Goal: Information Seeking & Learning: Learn about a topic

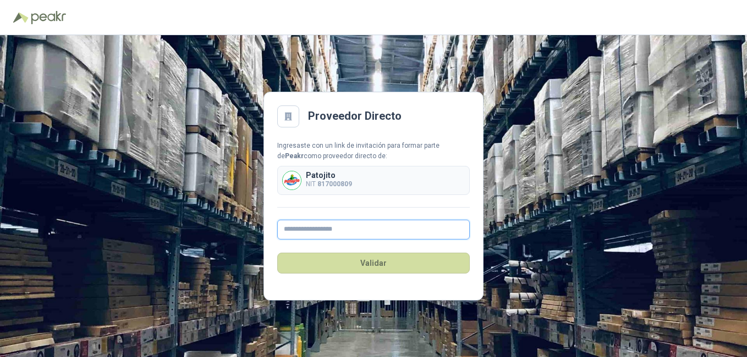
click at [325, 230] on input "text" at bounding box center [373, 230] width 192 height 20
type input "**********"
click at [397, 247] on div "Validar" at bounding box center [373, 263] width 192 height 47
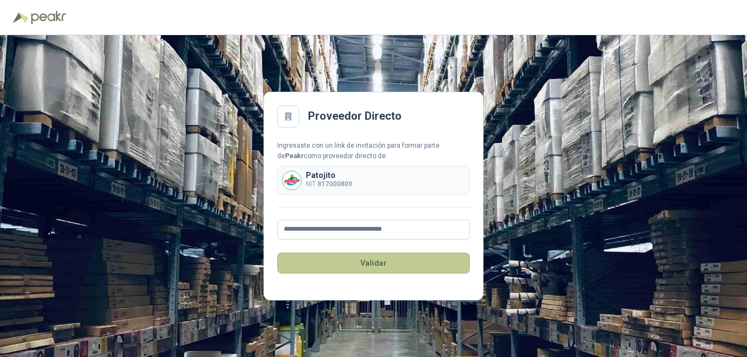
click at [382, 266] on button "Validar" at bounding box center [373, 263] width 192 height 21
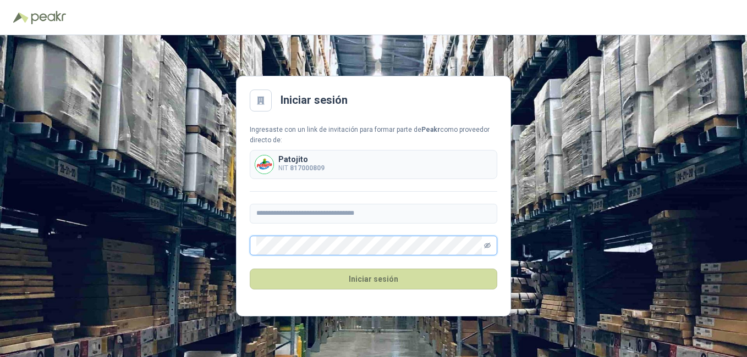
click at [484, 246] on icon "eye-invisible" at bounding box center [487, 245] width 7 height 7
click at [441, 203] on div "**********" at bounding box center [373, 190] width 247 height 131
click at [373, 274] on button "Iniciar sesión" at bounding box center [373, 279] width 247 height 21
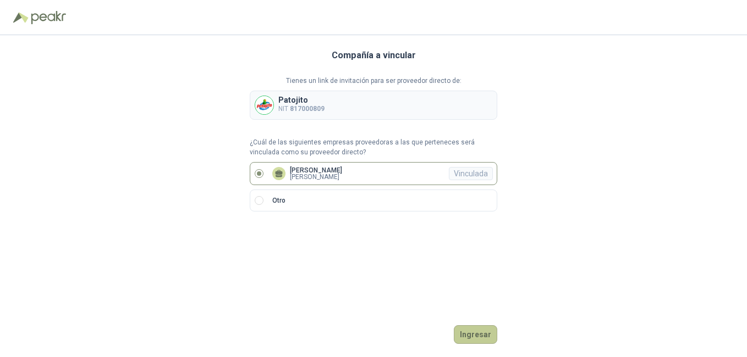
click at [492, 337] on button "Ingresar" at bounding box center [475, 334] width 43 height 19
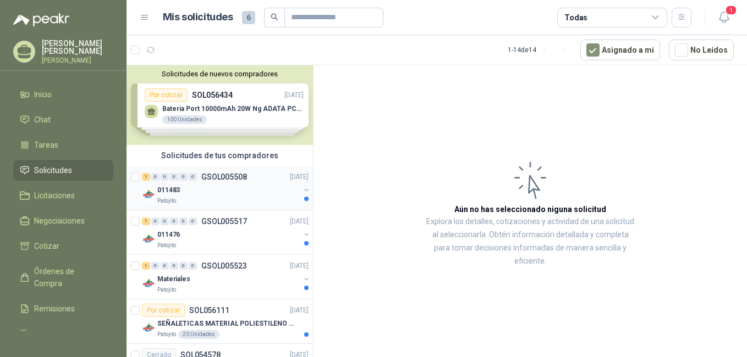
click at [211, 195] on div "011483" at bounding box center [228, 190] width 142 height 13
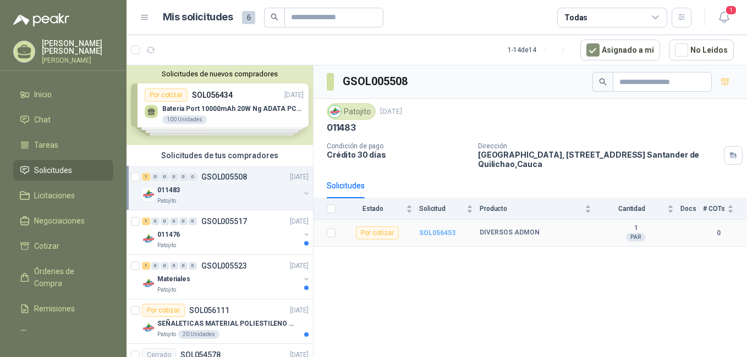
click at [440, 234] on b "SOL056453" at bounding box center [437, 233] width 36 height 8
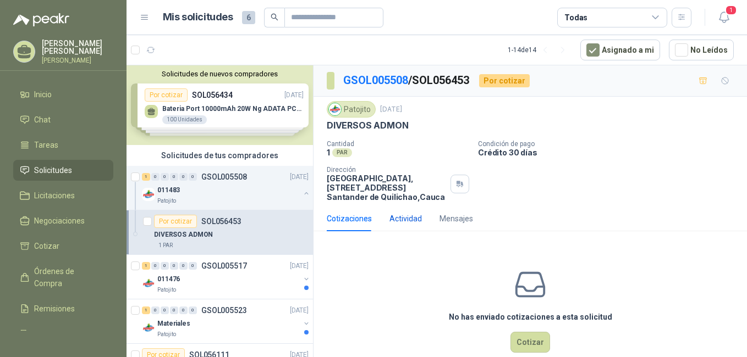
click at [402, 217] on div "Actividad" at bounding box center [405, 219] width 32 height 12
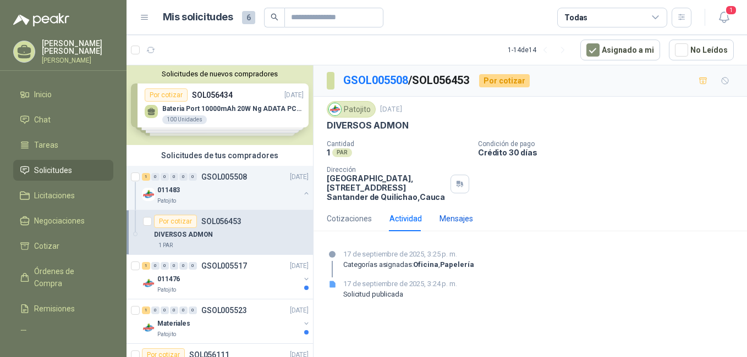
click at [440, 219] on div "Mensajes" at bounding box center [456, 219] width 34 height 12
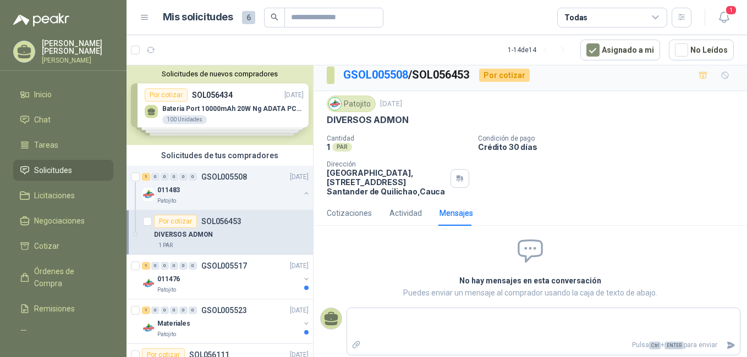
scroll to position [7, 0]
click at [402, 209] on div "Actividad" at bounding box center [405, 212] width 32 height 12
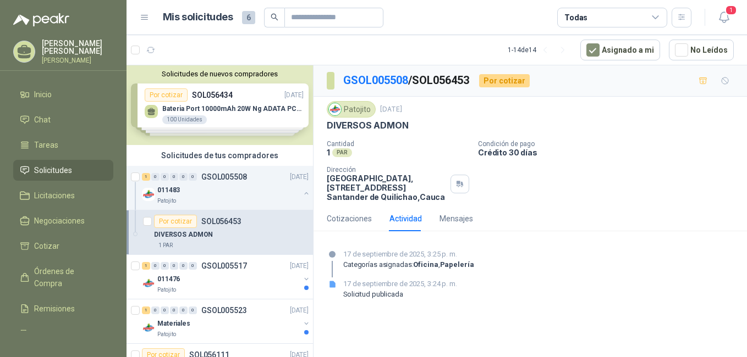
scroll to position [0, 0]
click at [235, 277] on div "011476" at bounding box center [228, 279] width 142 height 13
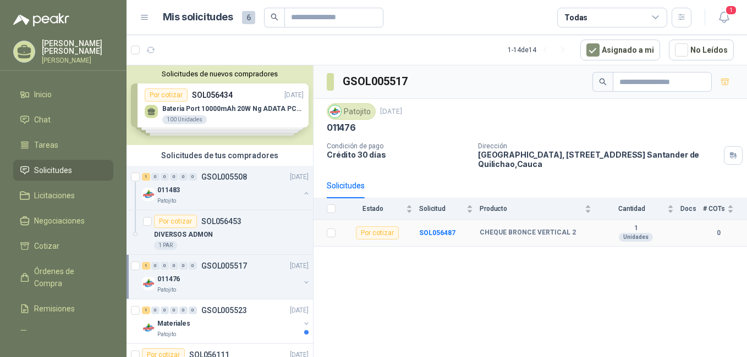
click at [528, 236] on b "CHEQUE BRONCE VERTICAL 2" at bounding box center [527, 233] width 96 height 9
click at [441, 233] on b "SOL056487" at bounding box center [437, 233] width 36 height 8
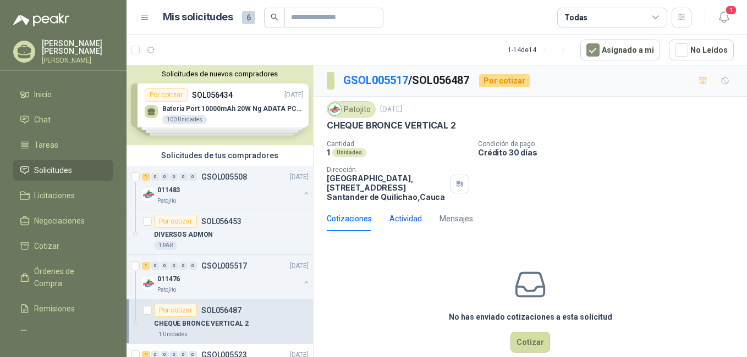
click at [404, 219] on div "Actividad" at bounding box center [405, 219] width 32 height 12
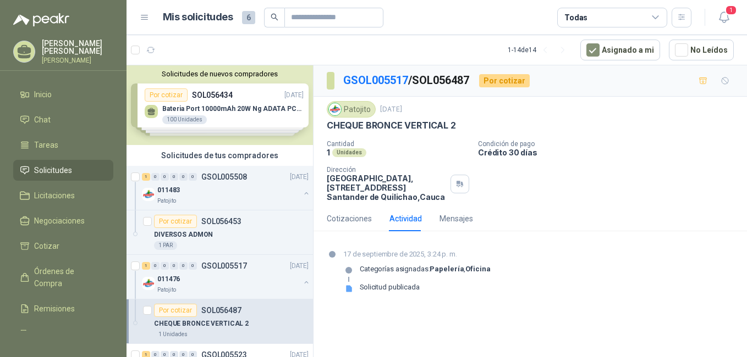
scroll to position [220, 0]
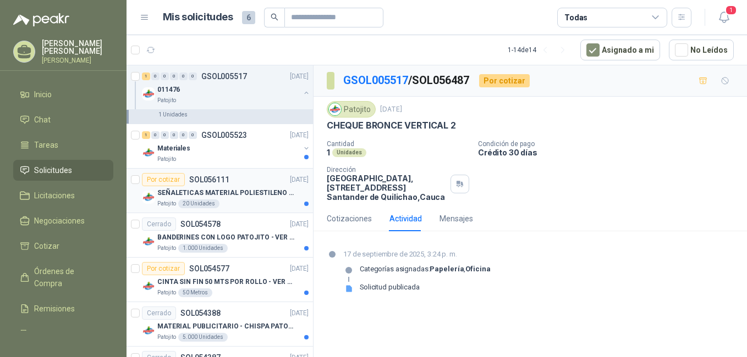
click at [241, 195] on p "SEÑALETICAS MATERIAL POLIESTILENO CON VINILO LAMINADO CALIBRE 60" at bounding box center [225, 193] width 137 height 10
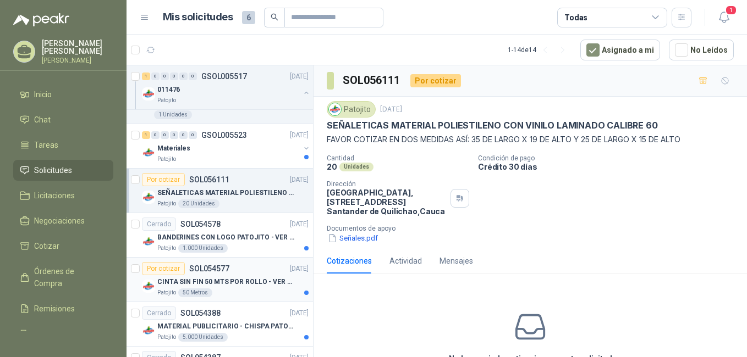
click at [211, 275] on div "Por cotizar SOL054577" at bounding box center [185, 268] width 87 height 13
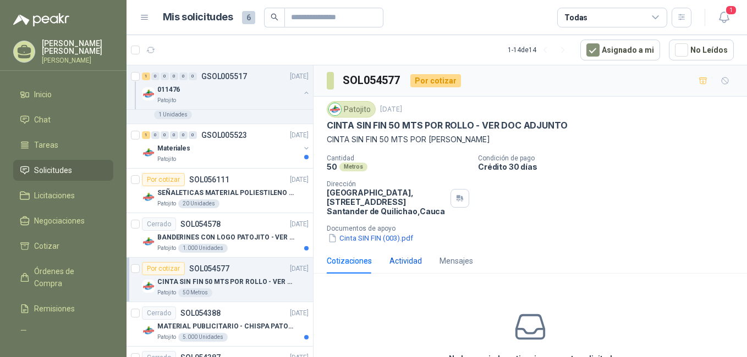
click at [413, 261] on div "Actividad" at bounding box center [405, 261] width 32 height 12
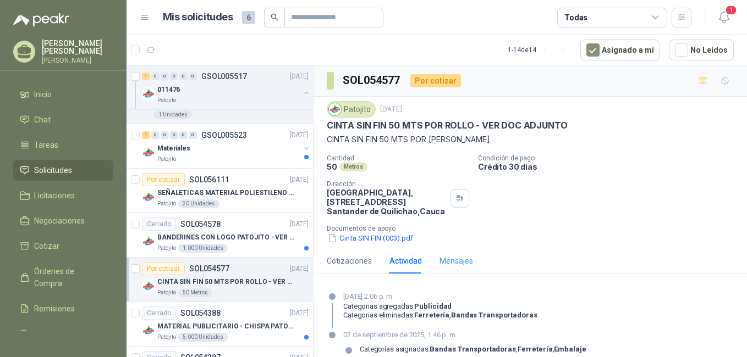
scroll to position [31, 0]
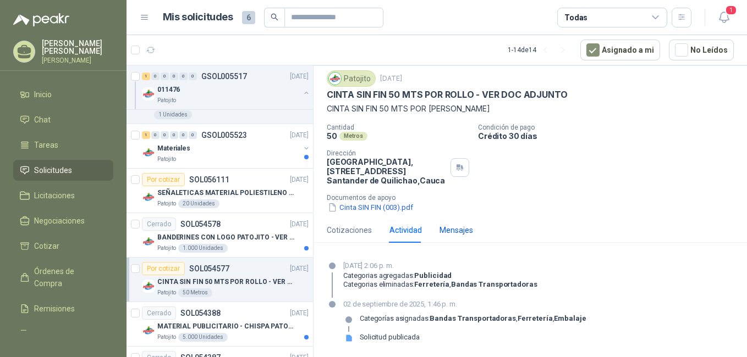
click at [454, 226] on div "Mensajes" at bounding box center [456, 230] width 34 height 12
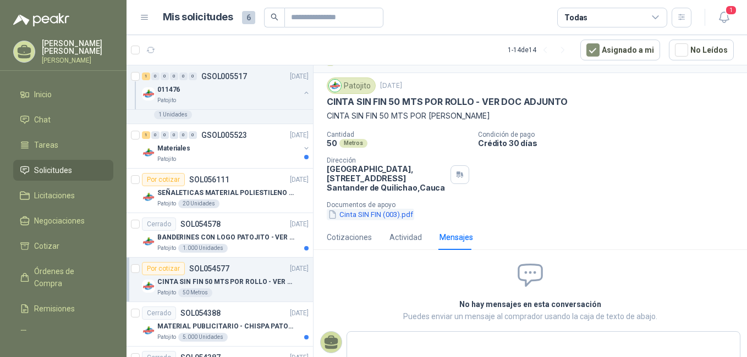
scroll to position [0, 0]
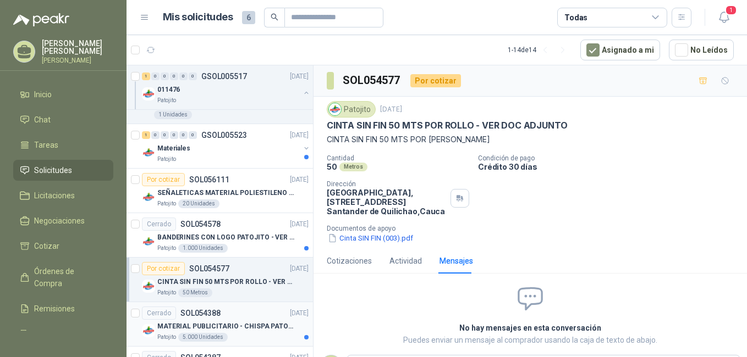
click at [242, 329] on p "MATERIAL PUBLICITARIO - CHISPA PATOJITO VER ADJUNTO" at bounding box center [225, 327] width 137 height 10
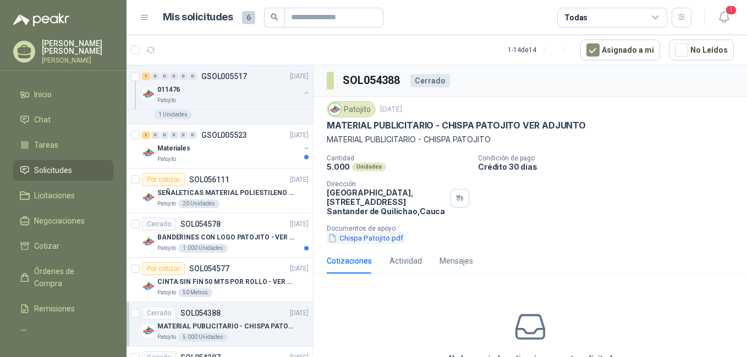
click at [369, 241] on button "Chispa Patojito.pdf" at bounding box center [366, 239] width 78 height 12
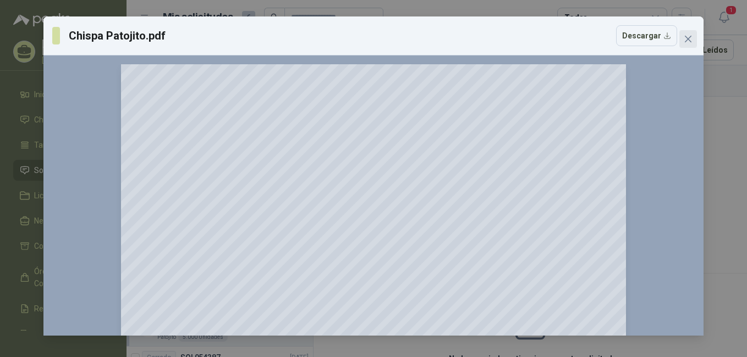
click at [689, 38] on icon "close" at bounding box center [687, 39] width 7 height 7
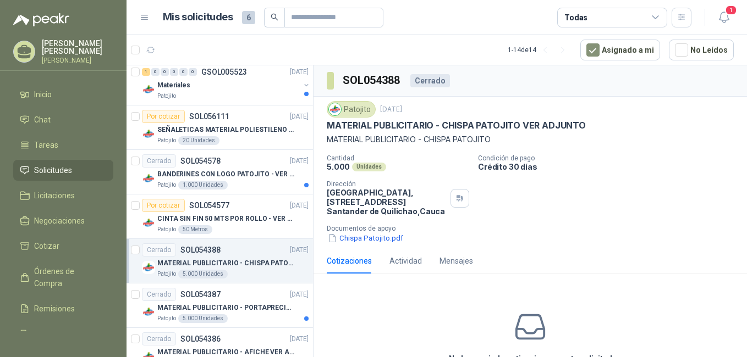
scroll to position [290, 0]
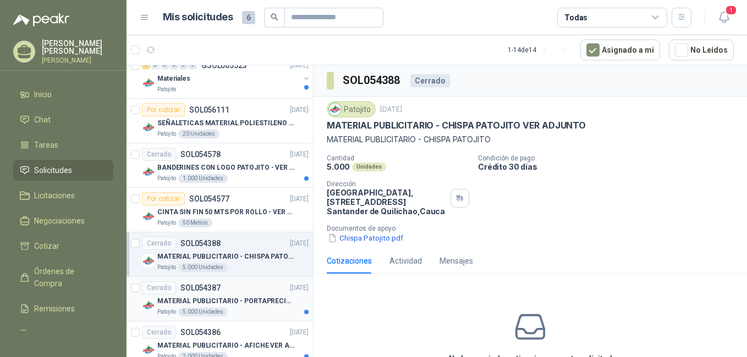
click at [246, 296] on p "MATERIAL PUBLICITARIO - PORTAPRECIOS VER ADJUNTO" at bounding box center [225, 301] width 137 height 10
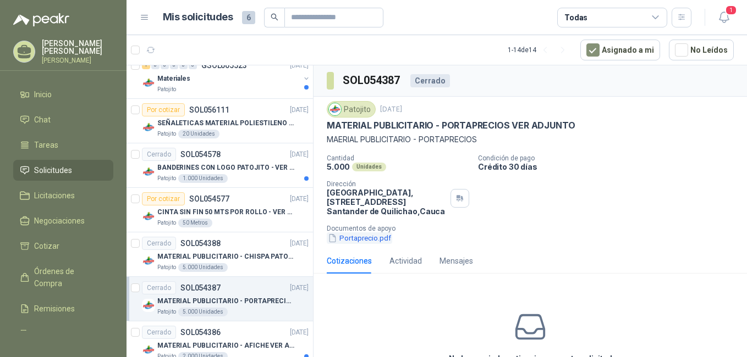
click at [369, 239] on button "Portaprecio.pdf" at bounding box center [359, 239] width 65 height 12
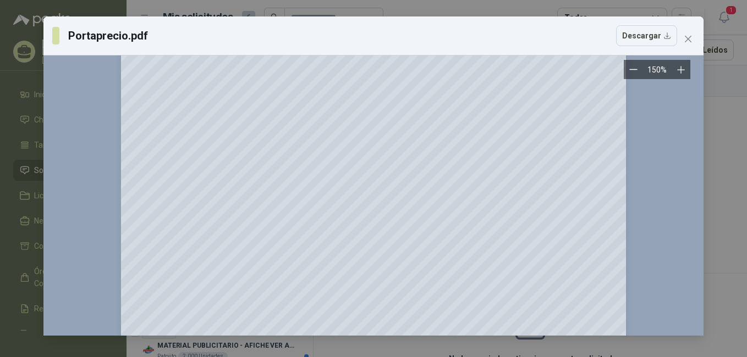
scroll to position [170, 0]
click at [687, 36] on icon "close" at bounding box center [687, 39] width 9 height 9
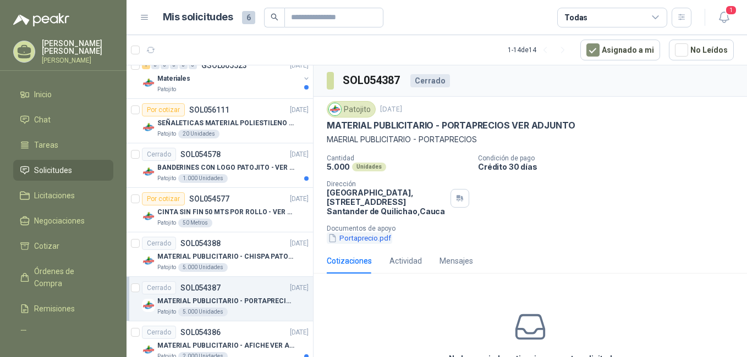
click at [368, 242] on button "Portaprecio.pdf" at bounding box center [359, 239] width 65 height 12
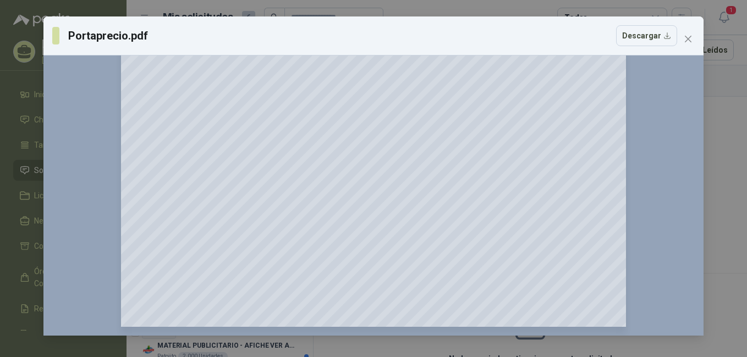
scroll to position [0, 0]
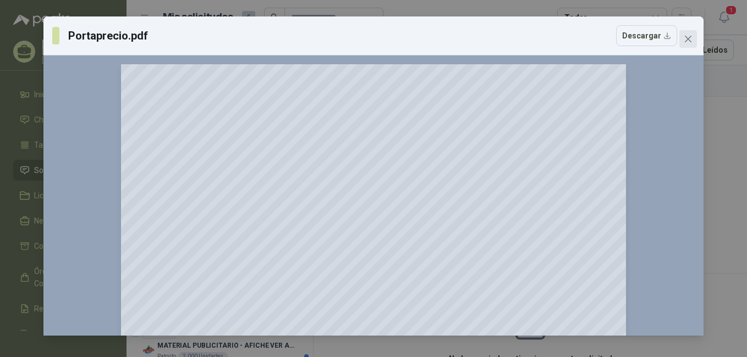
click at [683, 34] on button "Close" at bounding box center [688, 39] width 18 height 18
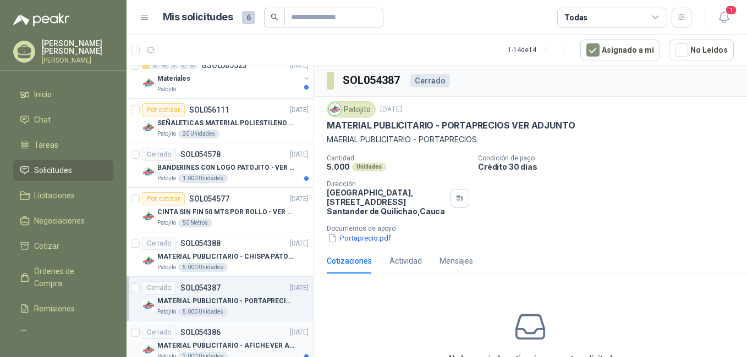
click at [247, 338] on div "Cerrado SOL054386 [DATE]" at bounding box center [225, 332] width 167 height 13
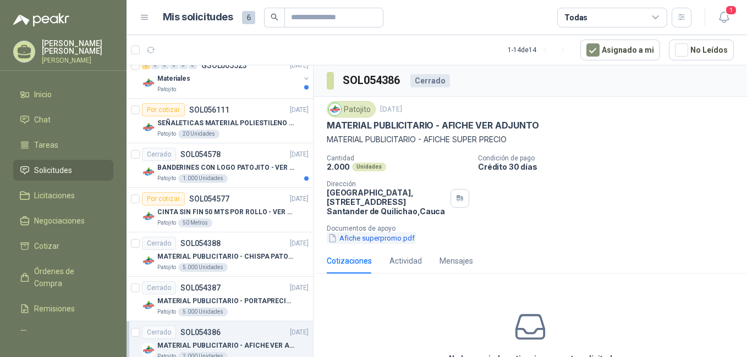
click at [366, 235] on button "Afiche superpromo.pdf" at bounding box center [371, 239] width 89 height 12
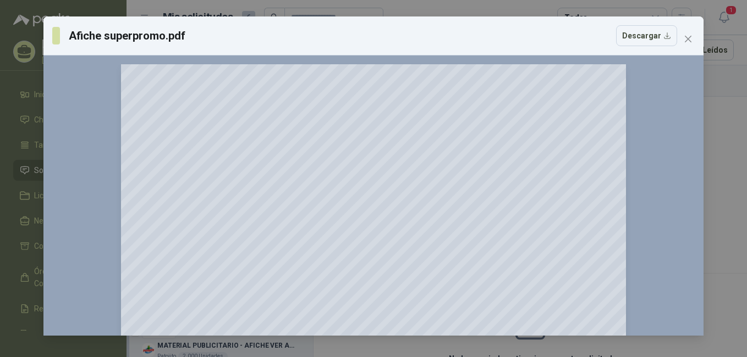
click at [688, 34] on button "Close" at bounding box center [688, 39] width 18 height 18
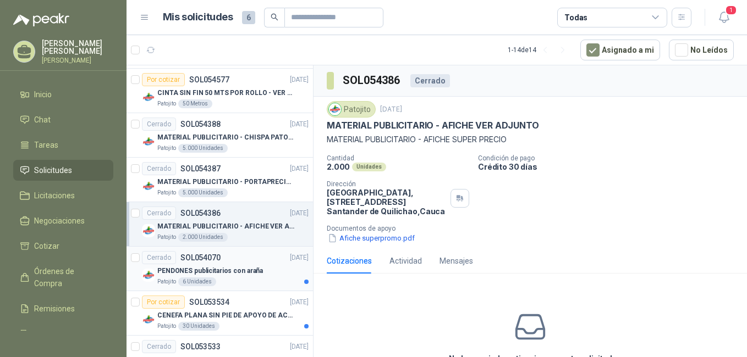
scroll to position [413, 0]
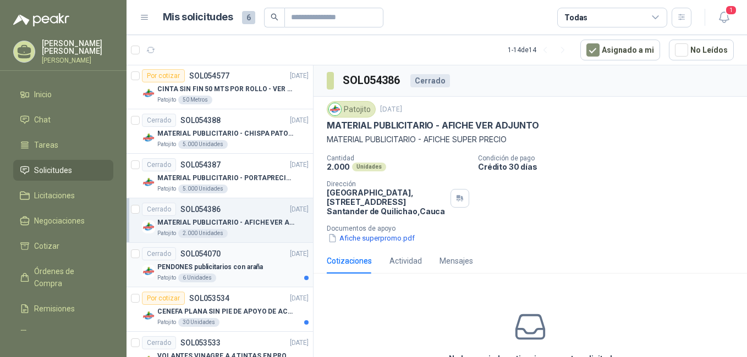
click at [229, 264] on p "PENDONES publicitarios con araña" at bounding box center [210, 267] width 106 height 10
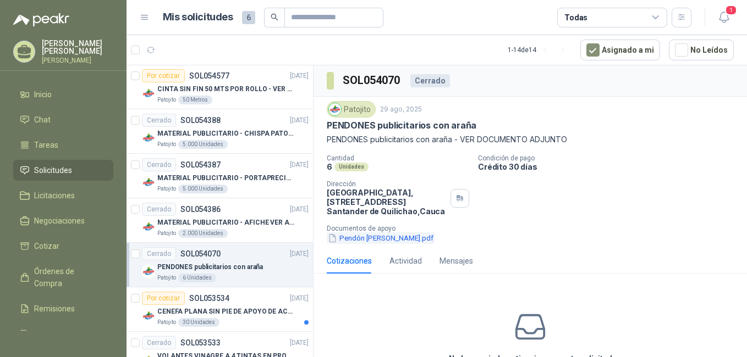
click at [371, 241] on button "Pendón [PERSON_NAME].pdf" at bounding box center [381, 239] width 108 height 12
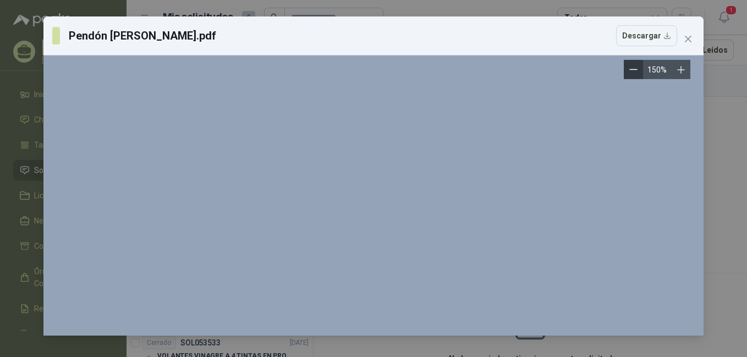
click at [637, 71] on icon "Zoom out" at bounding box center [633, 69] width 8 height 8
click at [633, 71] on icon "Zoom out" at bounding box center [633, 69] width 8 height 8
click at [688, 39] on icon "close" at bounding box center [687, 39] width 7 height 7
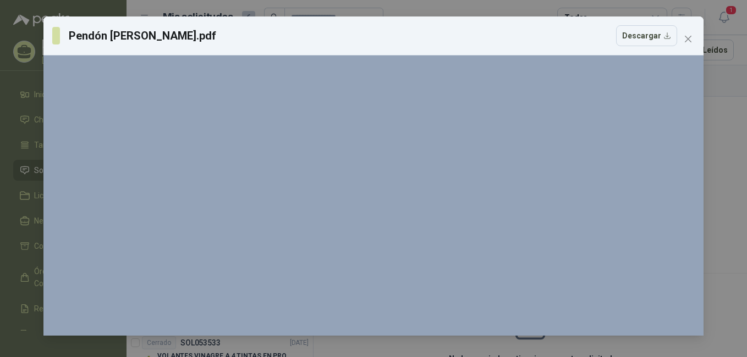
click at [381, 7] on div "Pendón [PERSON_NAME].pdf Descargar 90 %" at bounding box center [373, 178] width 747 height 357
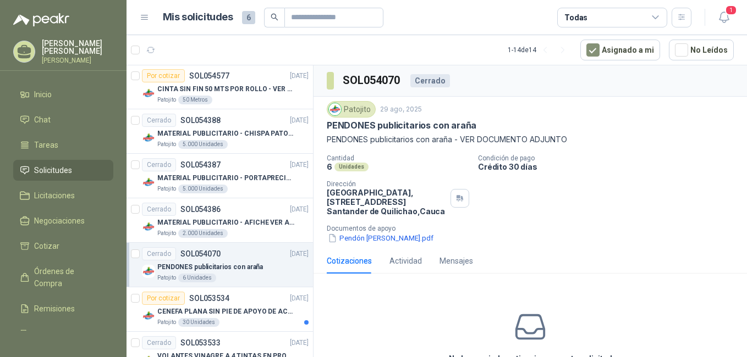
scroll to position [0, 0]
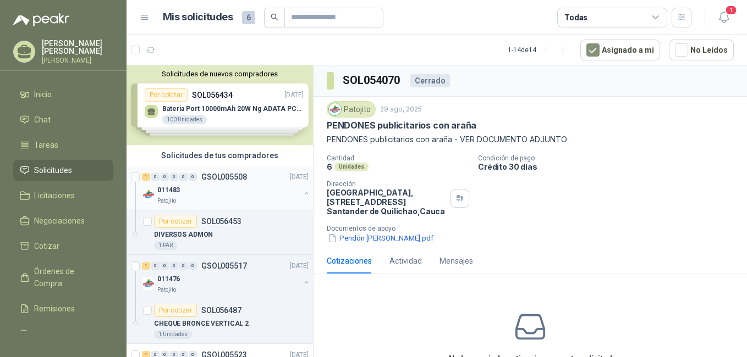
click at [225, 197] on div "Patojito" at bounding box center [228, 201] width 142 height 9
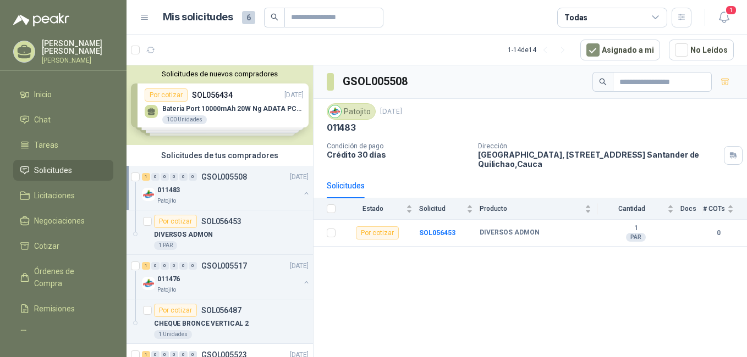
click at [233, 193] on div "011483" at bounding box center [228, 190] width 142 height 13
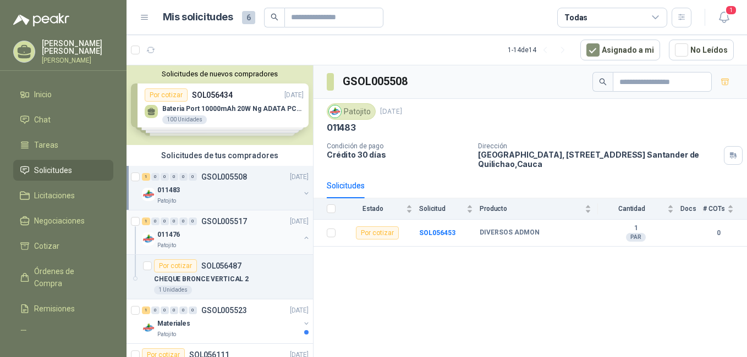
click at [228, 236] on div "011476" at bounding box center [228, 234] width 142 height 13
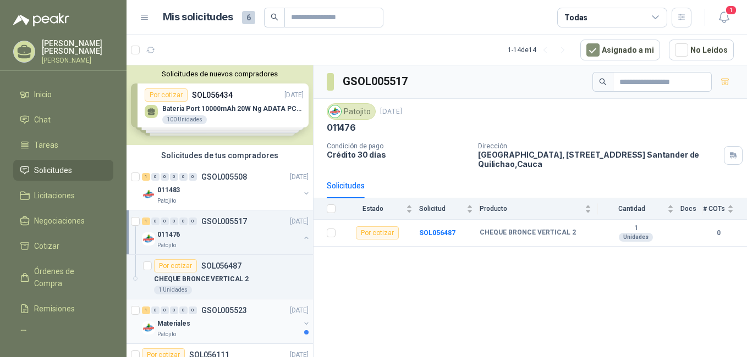
click at [236, 325] on div "Materiales" at bounding box center [228, 323] width 142 height 13
click at [217, 324] on div "Materiales" at bounding box center [228, 323] width 142 height 13
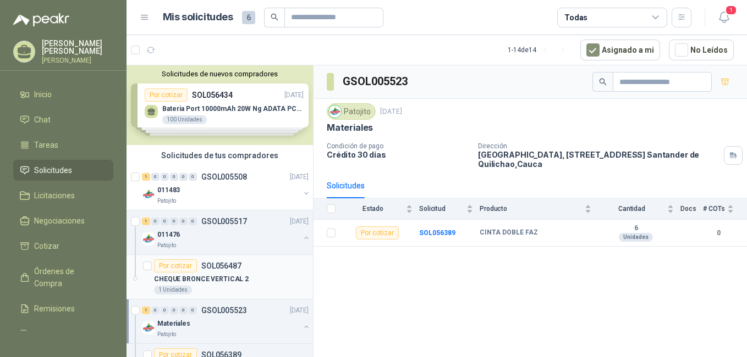
click at [231, 272] on div "Por cotizar SOL056487" at bounding box center [197, 265] width 87 height 13
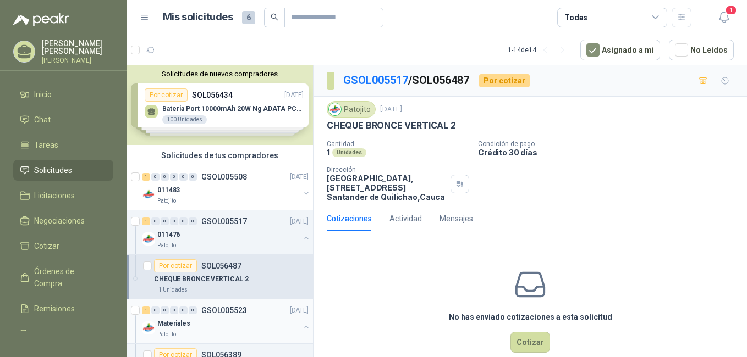
click at [221, 328] on div "Materiales" at bounding box center [228, 323] width 142 height 13
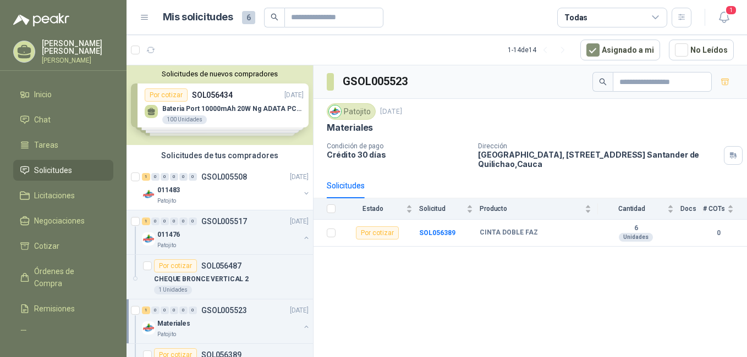
scroll to position [259, 0]
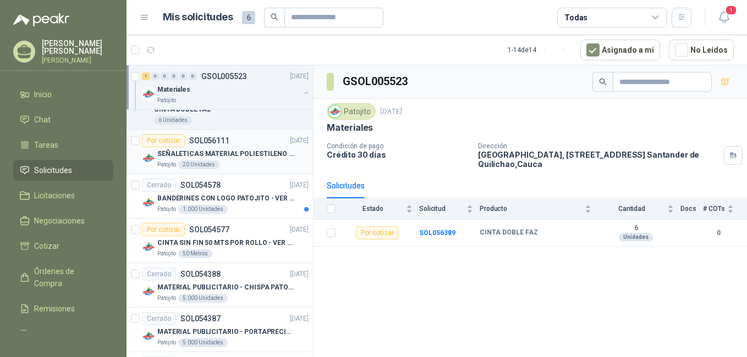
click at [239, 149] on p "SEÑALETICAS MATERIAL POLIESTILENO CON VINILO LAMINADO CALIBRE 60" at bounding box center [225, 154] width 137 height 10
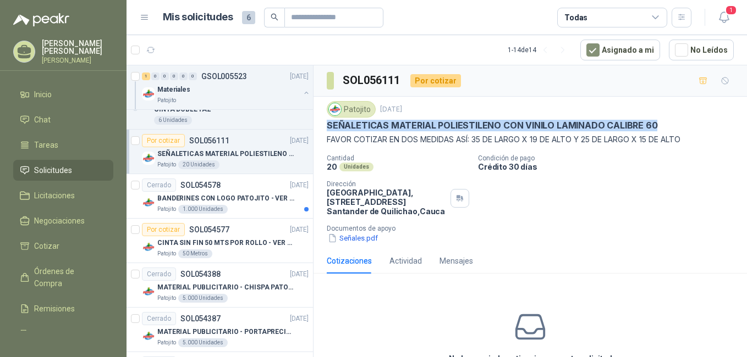
drag, startPoint x: 644, startPoint y: 129, endPoint x: 327, endPoint y: 126, distance: 317.2
click at [327, 126] on div "SEÑALETICAS MATERIAL POLIESTILENO CON VINILO LAMINADO CALIBRE 60" at bounding box center [530, 126] width 407 height 12
copy p "SEÑALETICAS MATERIAL POLIESTILENO CON VINILO LAMINADO CALIBRE 60"
click at [698, 81] on icon "button" at bounding box center [702, 80] width 9 height 9
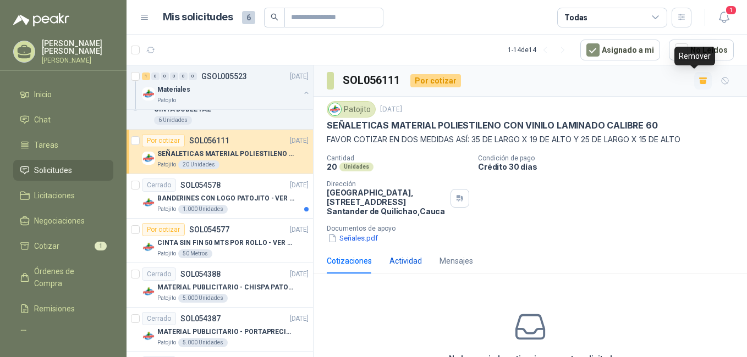
click at [412, 267] on div "Actividad" at bounding box center [405, 261] width 32 height 12
